Goal: Task Accomplishment & Management: Use online tool/utility

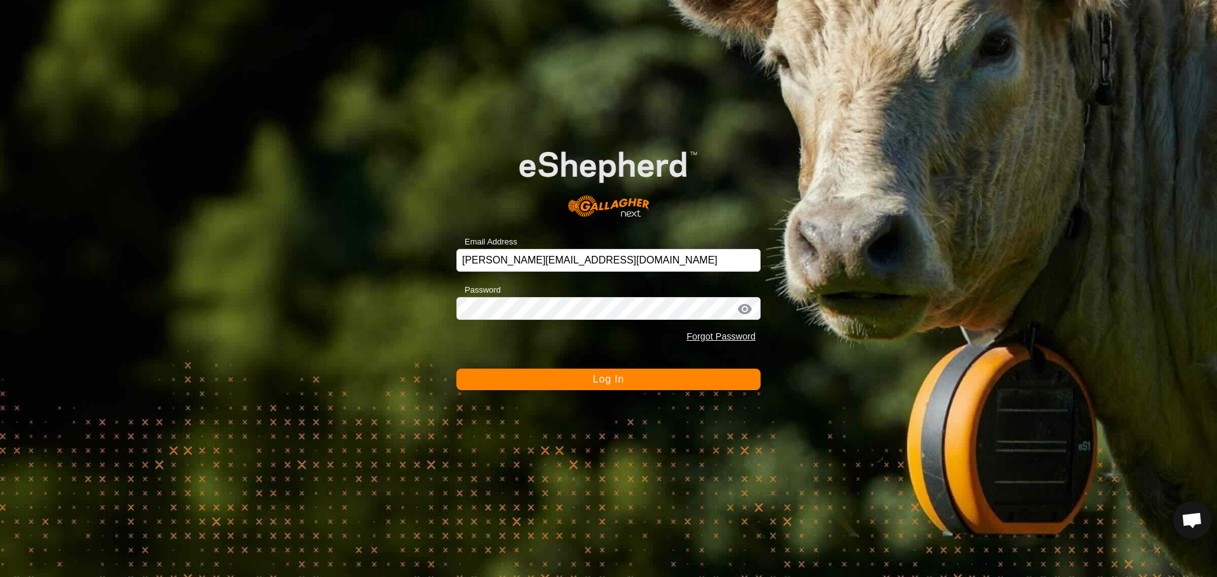
scroll to position [1403, 0]
click at [588, 376] on button "Log In" at bounding box center [608, 380] width 304 height 22
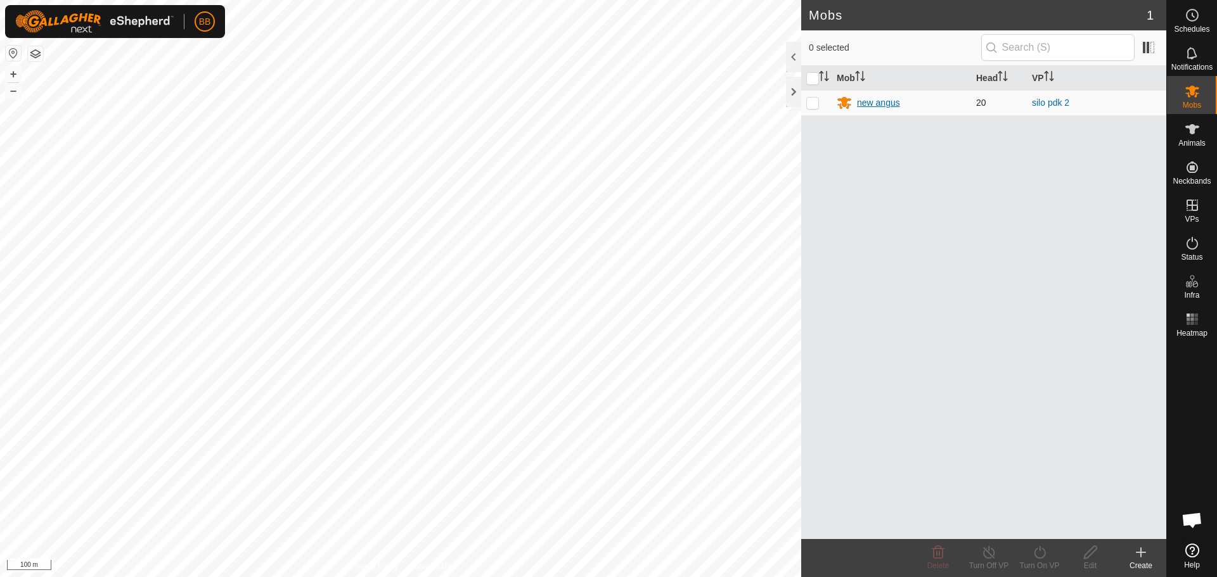
click at [866, 104] on div "new angus" at bounding box center [878, 102] width 43 height 13
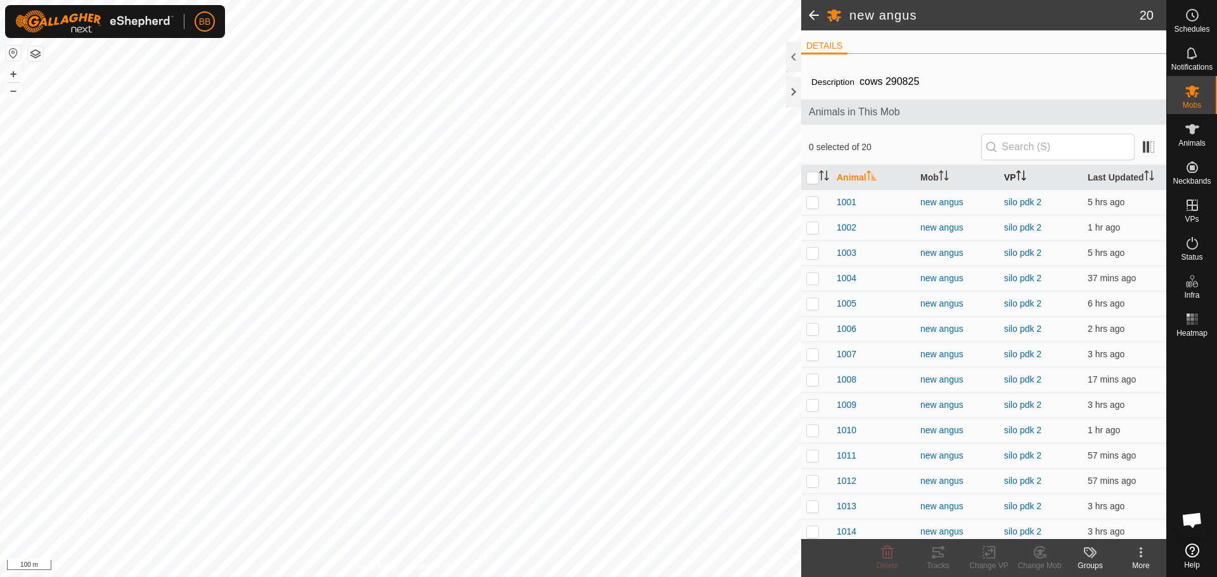
click at [1016, 171] on icon "Activate to sort" at bounding box center [1021, 176] width 10 height 10
click at [1102, 173] on th "Last Updated" at bounding box center [1125, 177] width 84 height 25
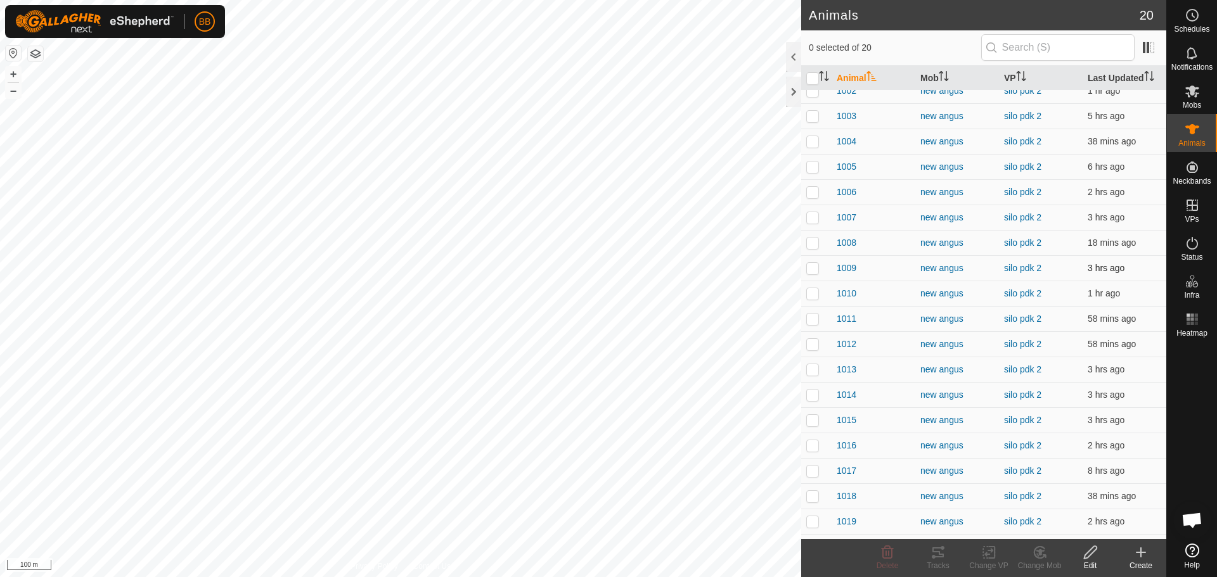
scroll to position [58, 0]
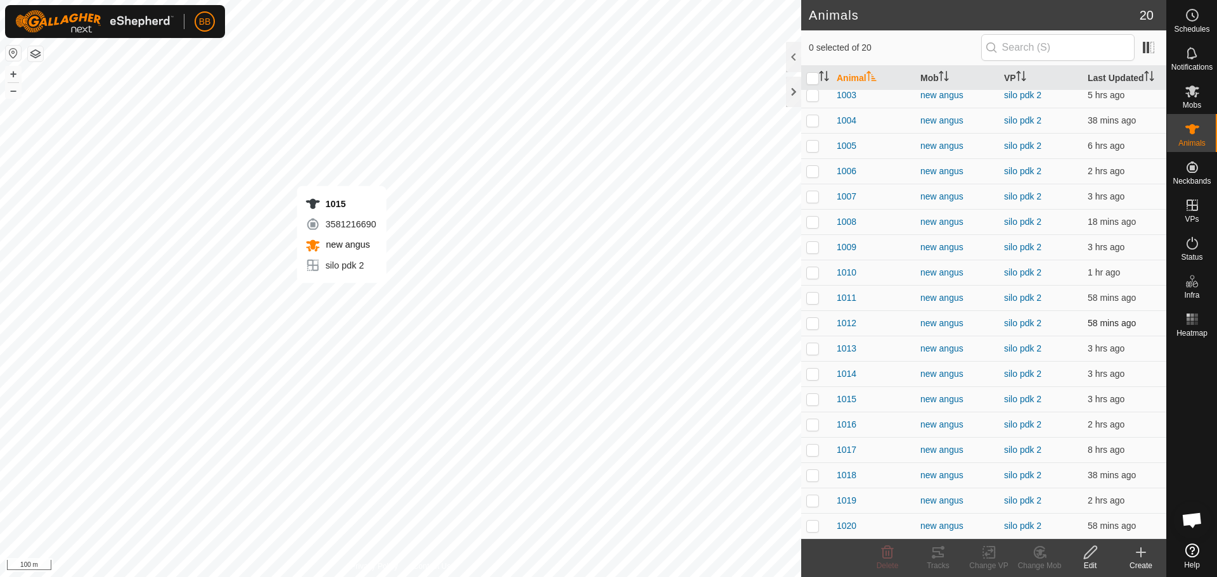
checkbox input "true"
click at [929, 552] on tracks-svg-icon at bounding box center [938, 552] width 51 height 15
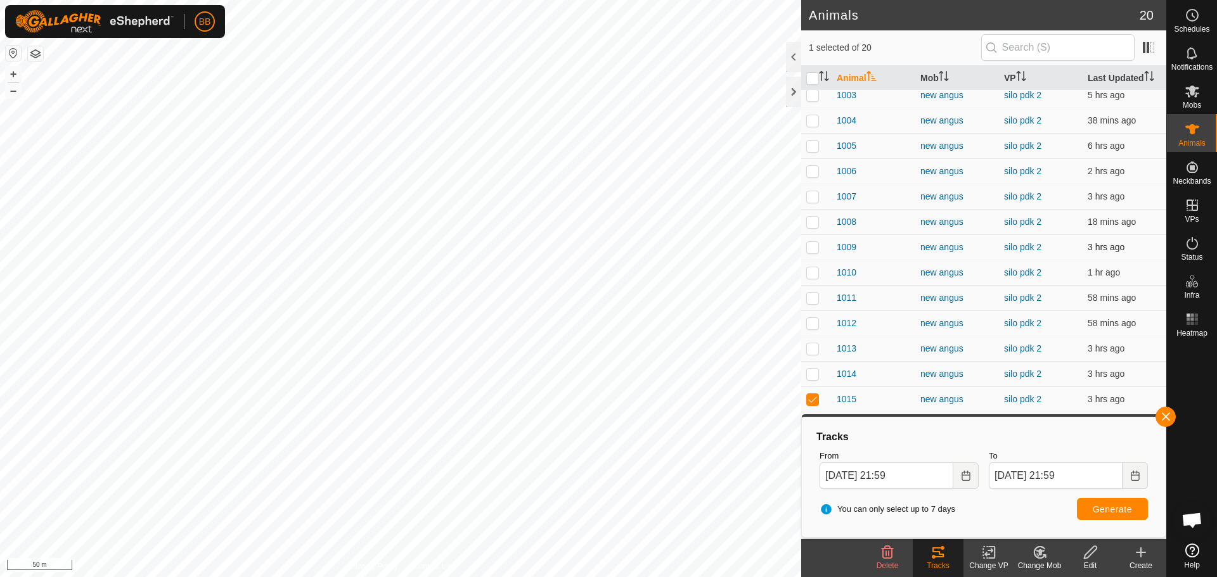
click at [814, 250] on p-checkbox at bounding box center [812, 247] width 13 height 10
checkbox input "true"
click at [814, 270] on p-checkbox at bounding box center [812, 272] width 13 height 10
checkbox input "true"
click at [812, 299] on p-checkbox at bounding box center [812, 298] width 13 height 10
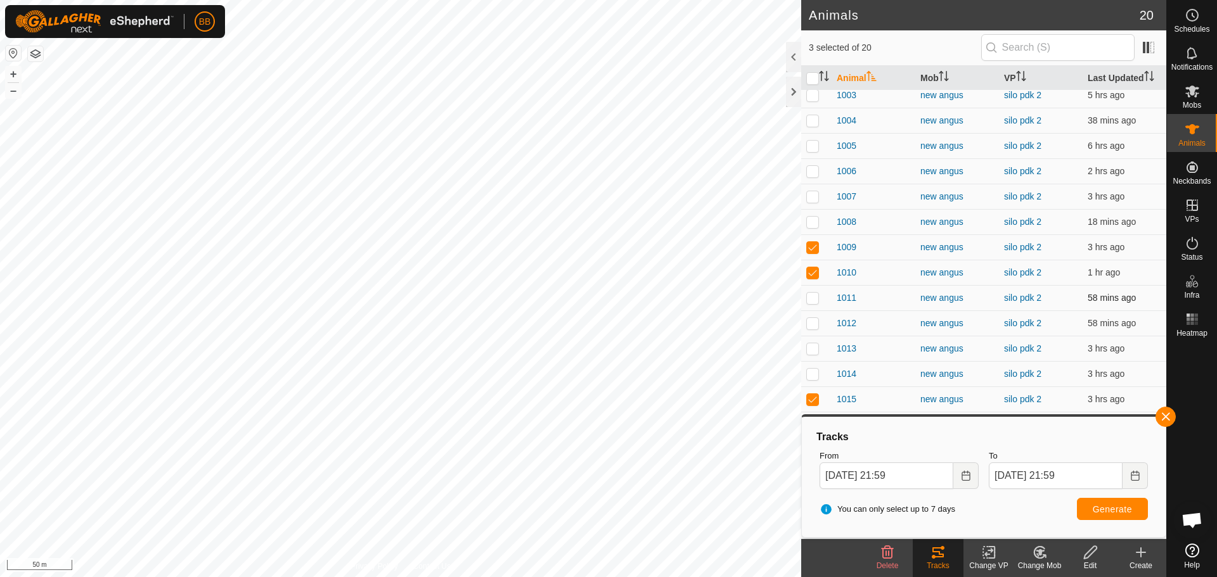
checkbox input "true"
click at [811, 321] on p-checkbox at bounding box center [812, 323] width 13 height 10
checkbox input "true"
click at [1123, 506] on span "Generate" at bounding box center [1112, 510] width 39 height 10
